Goal: Information Seeking & Learning: Learn about a topic

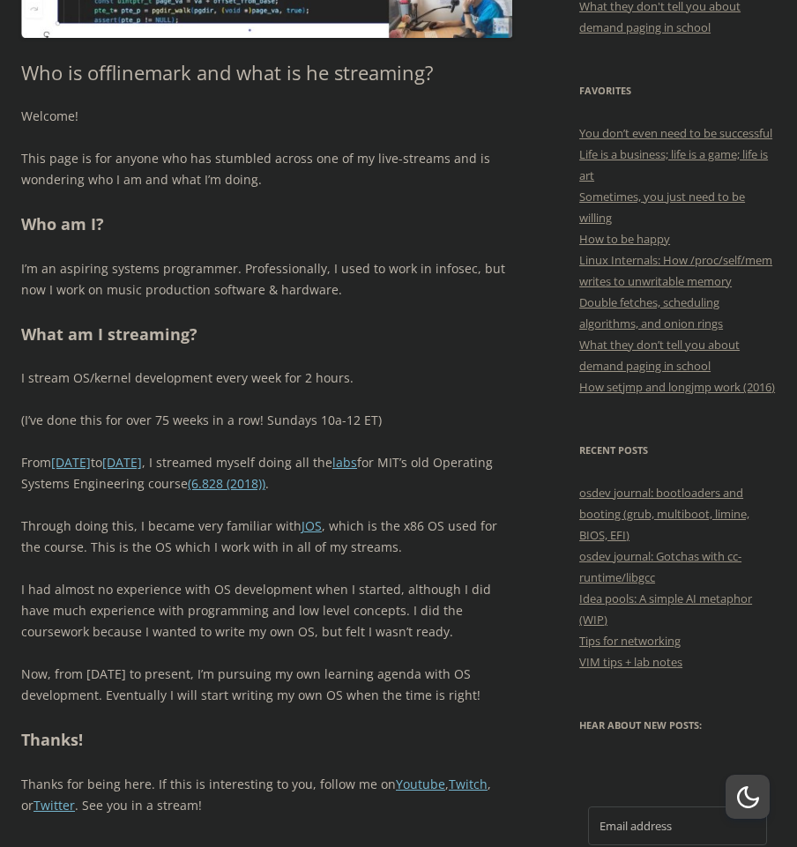
scroll to position [564, 0]
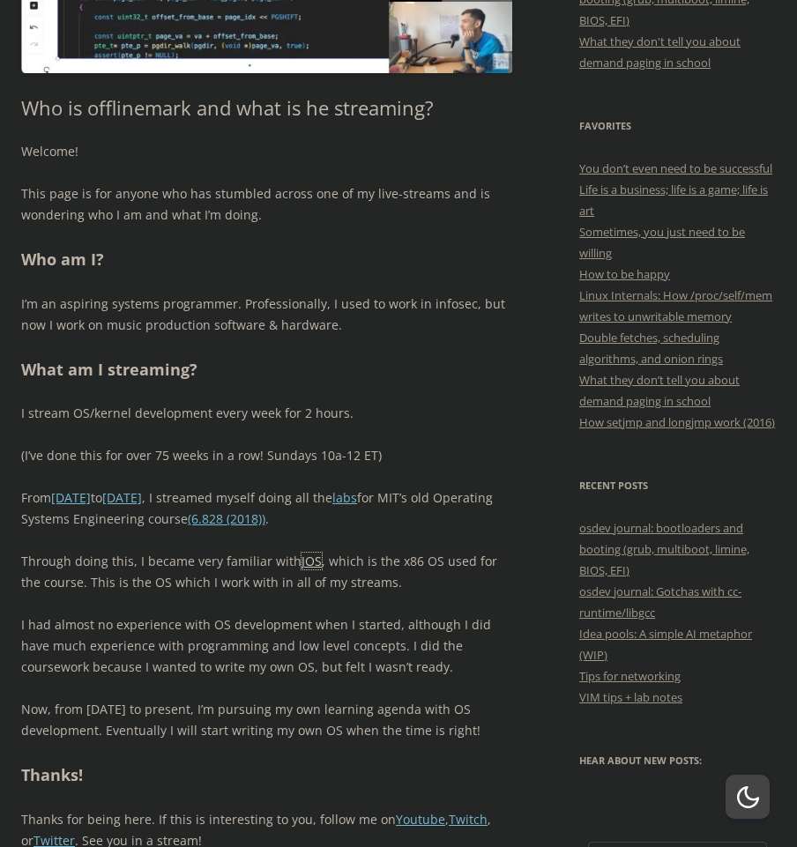
click at [301, 559] on link "JOS" at bounding box center [311, 561] width 20 height 17
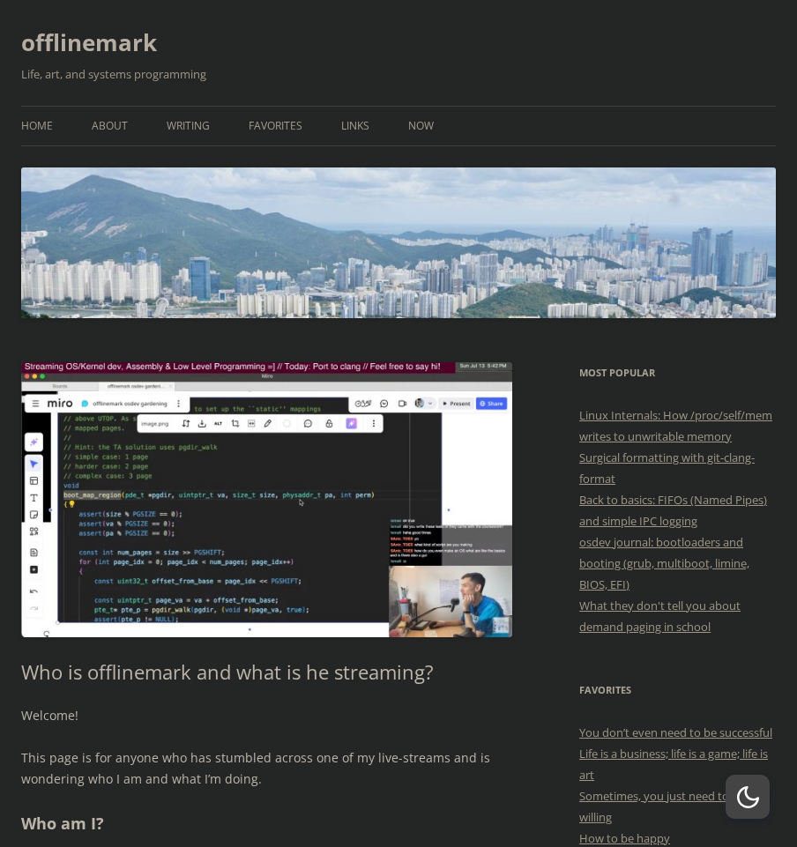
click at [410, 63] on h1 "offlinemark" at bounding box center [398, 42] width 755 height 42
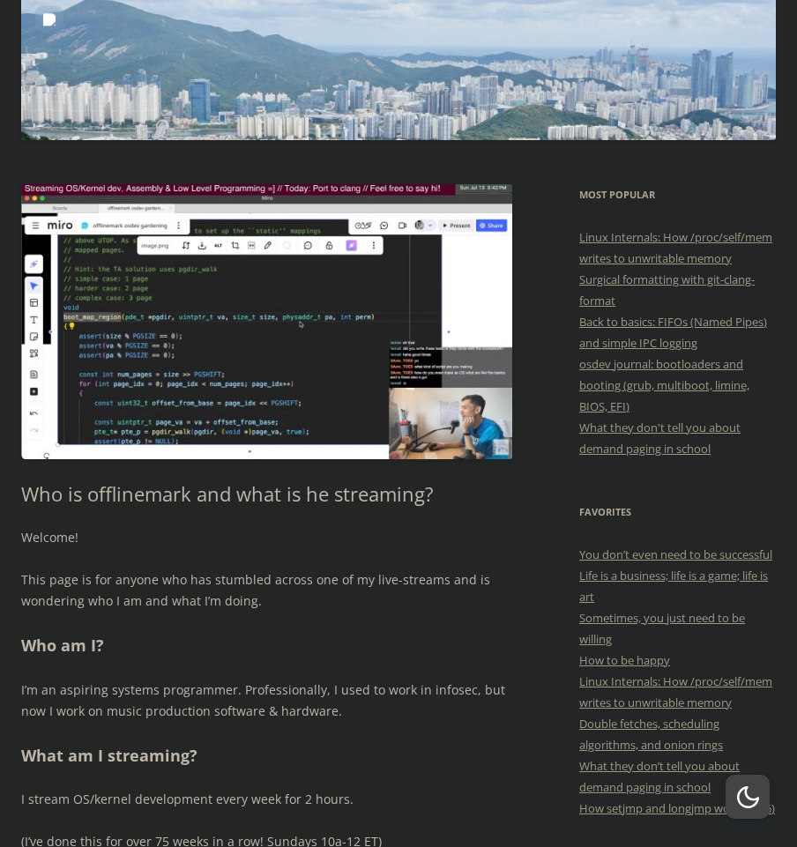
scroll to position [176, 0]
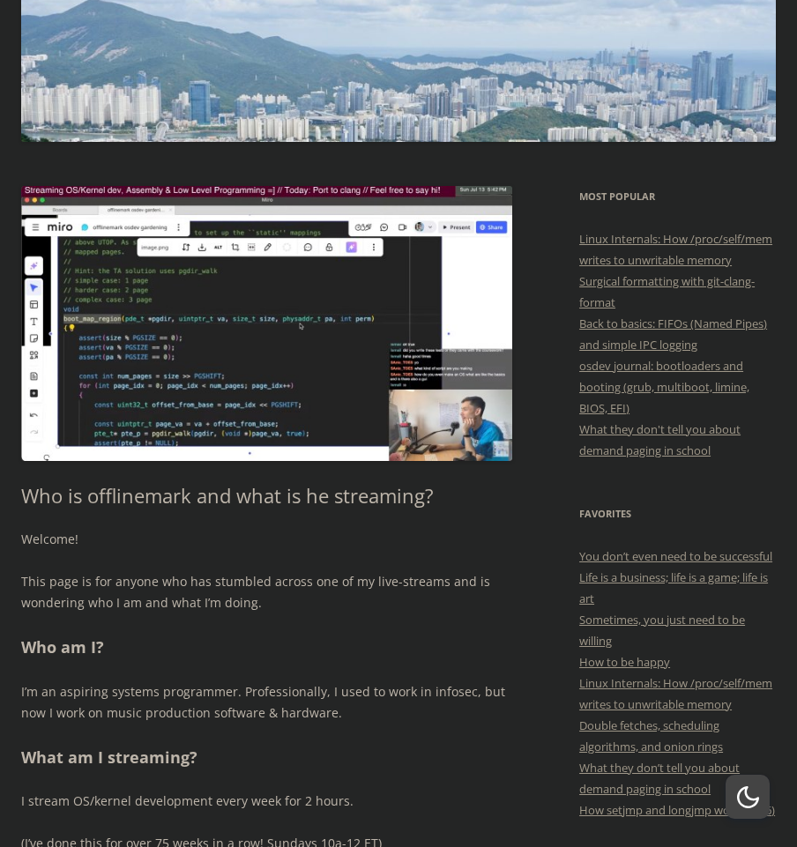
click at [751, 806] on div "button" at bounding box center [748, 797] width 22 height 22
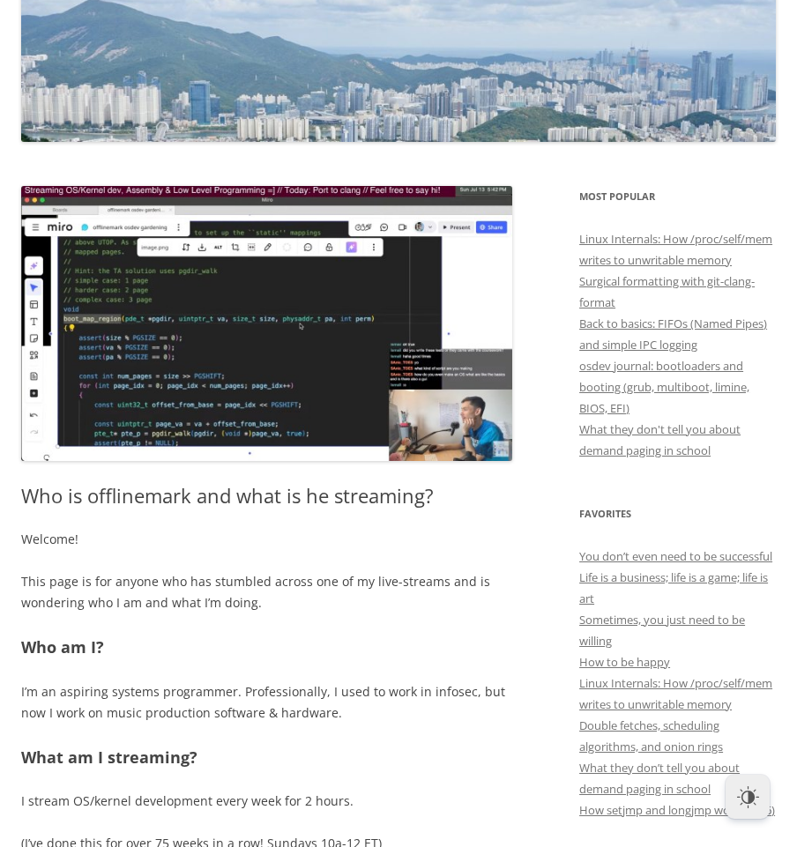
click at [751, 806] on div "button" at bounding box center [748, 797] width 22 height 22
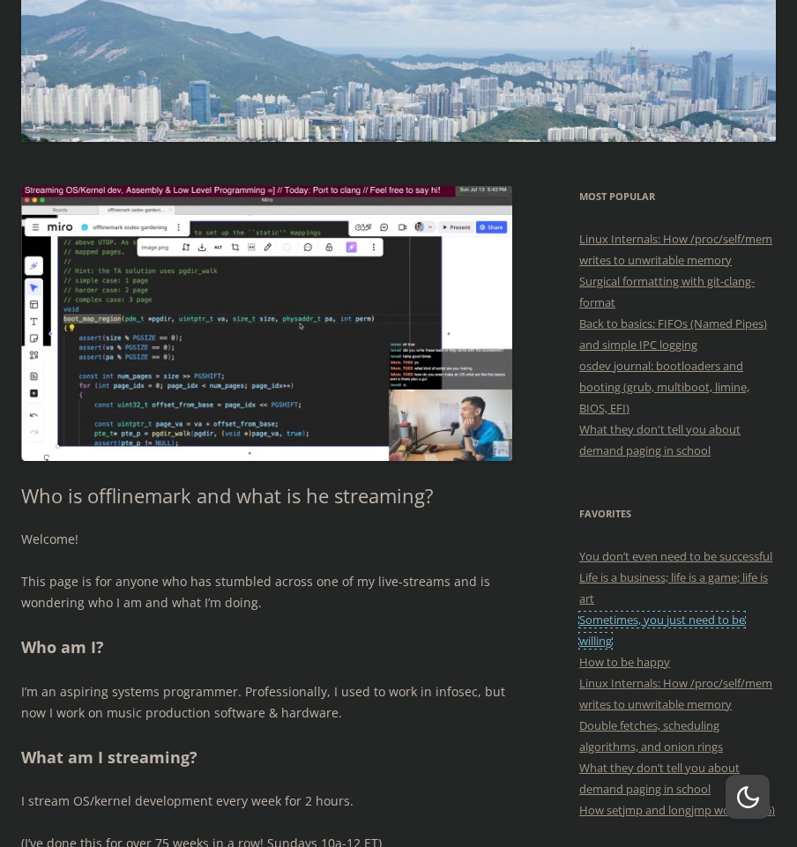
click at [604, 649] on link "Sometimes, you just need to be willing" at bounding box center [662, 630] width 166 height 37
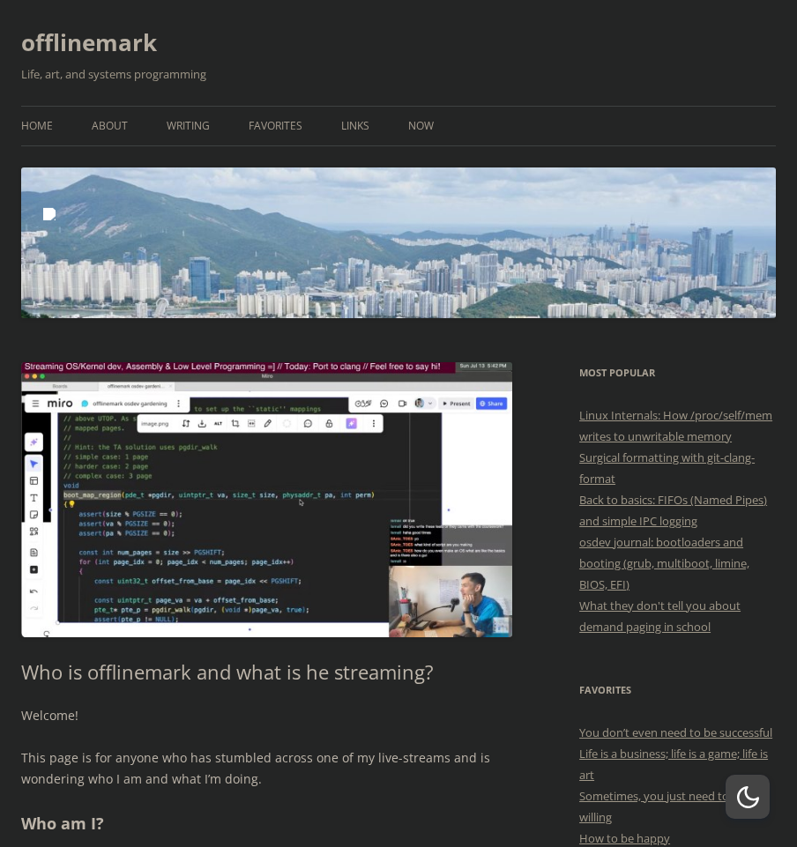
scroll to position [176, 0]
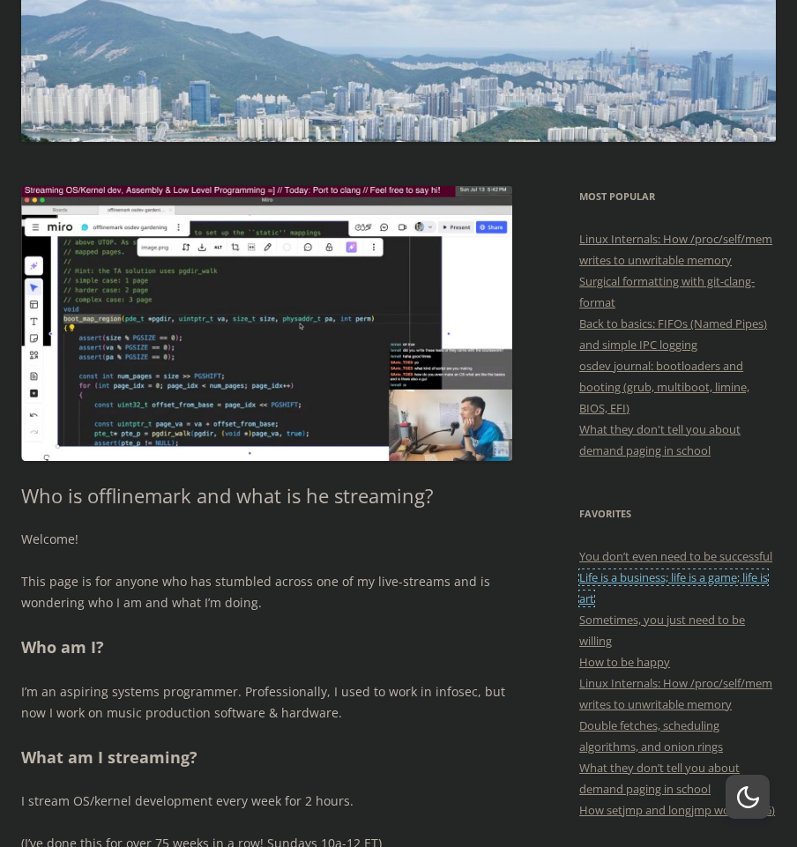
click at [637, 603] on link "Life is a business; life is a game; life is art" at bounding box center [673, 587] width 189 height 37
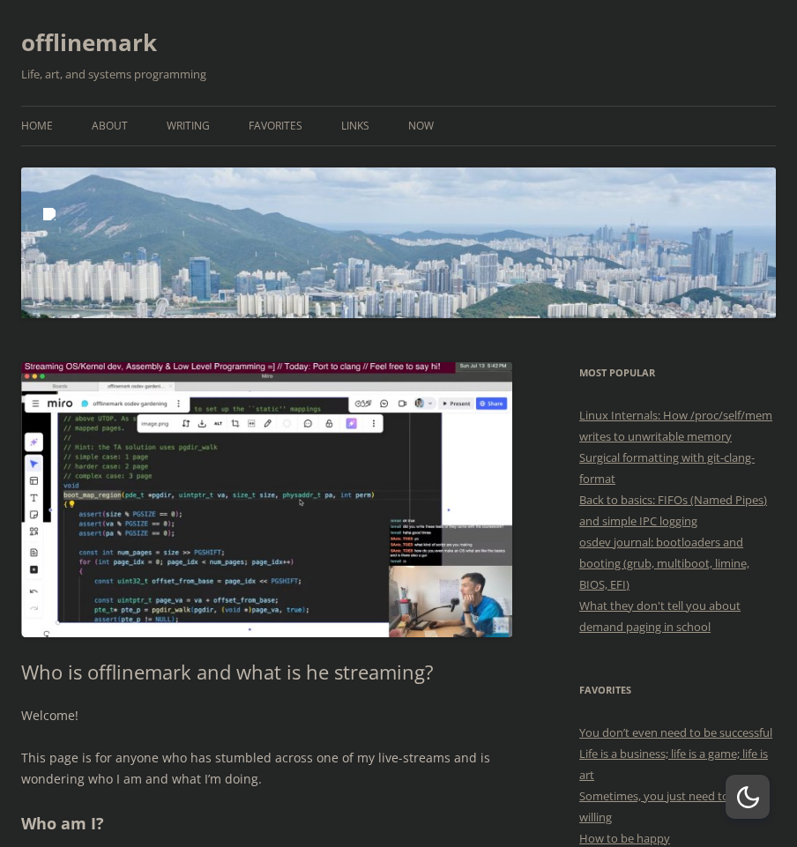
scroll to position [176, 0]
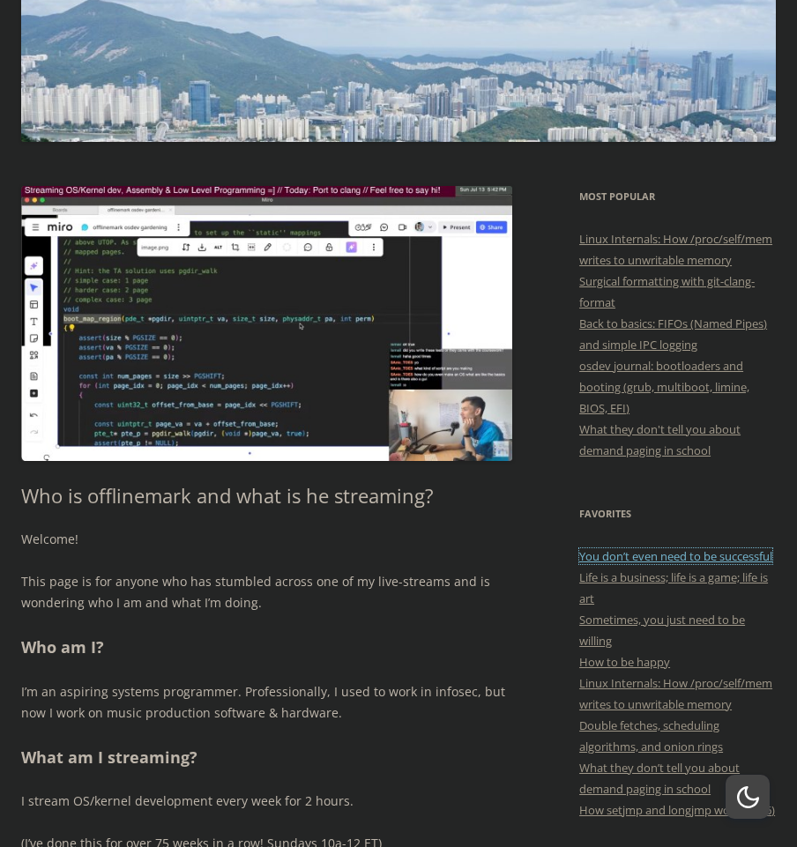
click at [631, 564] on link "You don’t even need to be successful" at bounding box center [675, 556] width 193 height 16
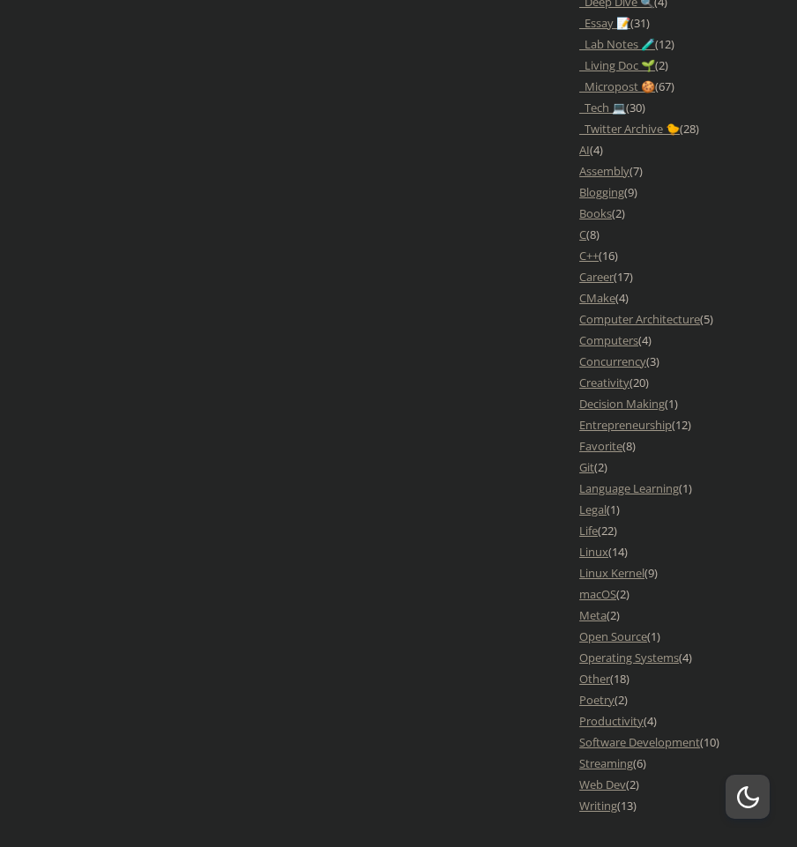
scroll to position [1728, 0]
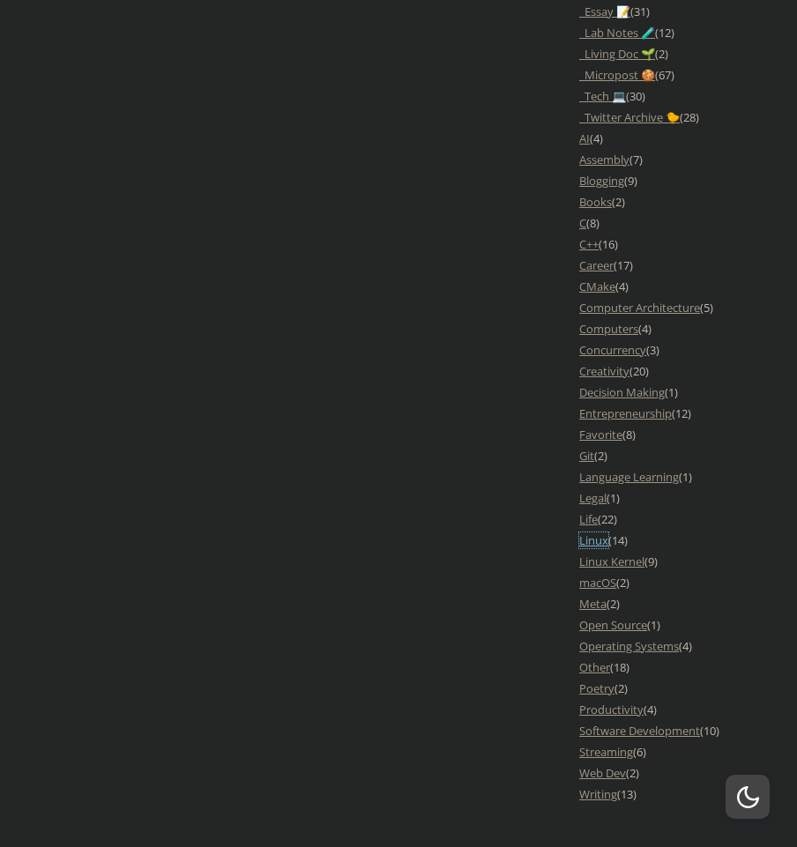
click at [601, 548] on link "Linux" at bounding box center [593, 540] width 29 height 16
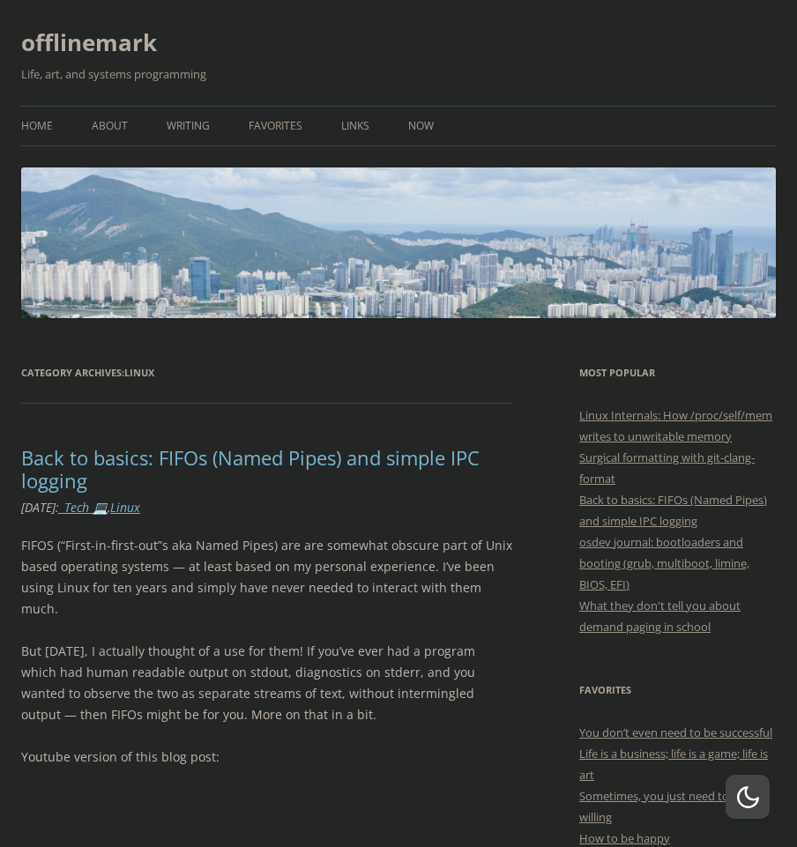
click at [345, 591] on p "FIFOS (“First-in-first-out”s aka Named Pipes) are are somewhat obscure part of …" at bounding box center [266, 577] width 491 height 85
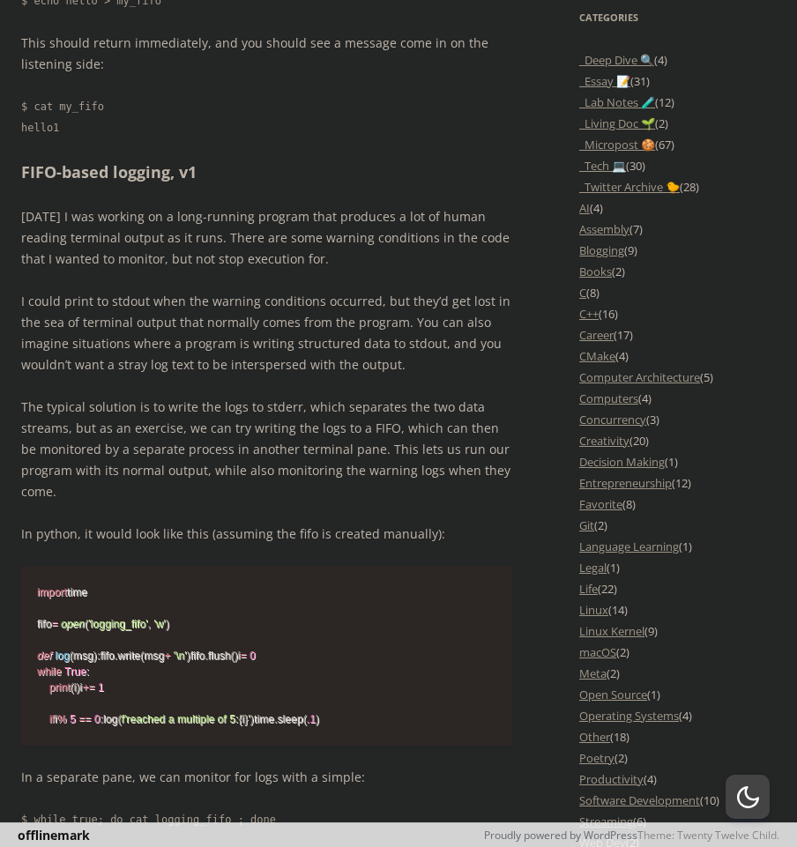
scroll to position [1622, 0]
